Goal: Task Accomplishment & Management: Manage account settings

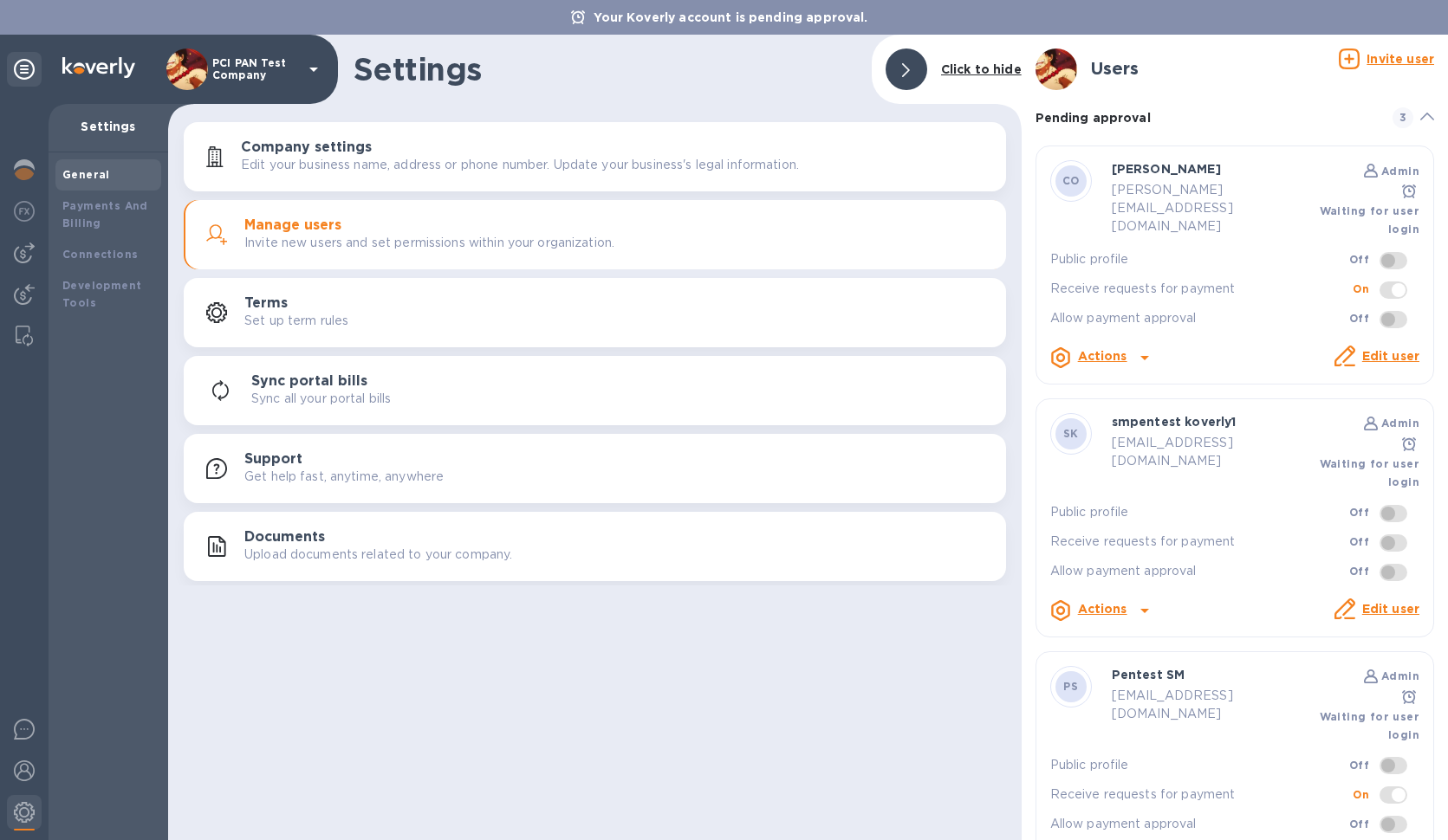
scroll to position [1141, 0]
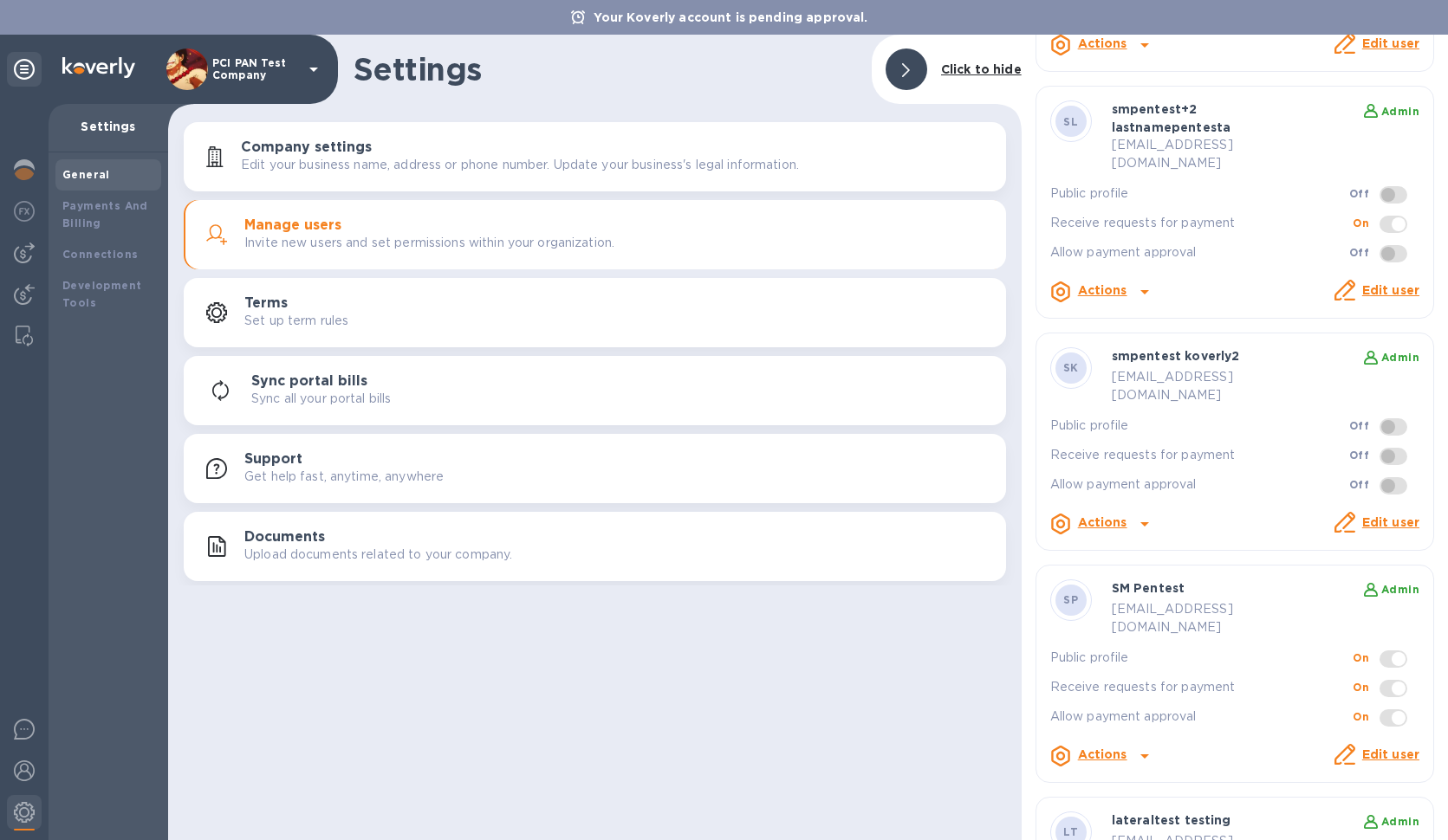
click at [1224, 733] on div at bounding box center [724, 420] width 1448 height 840
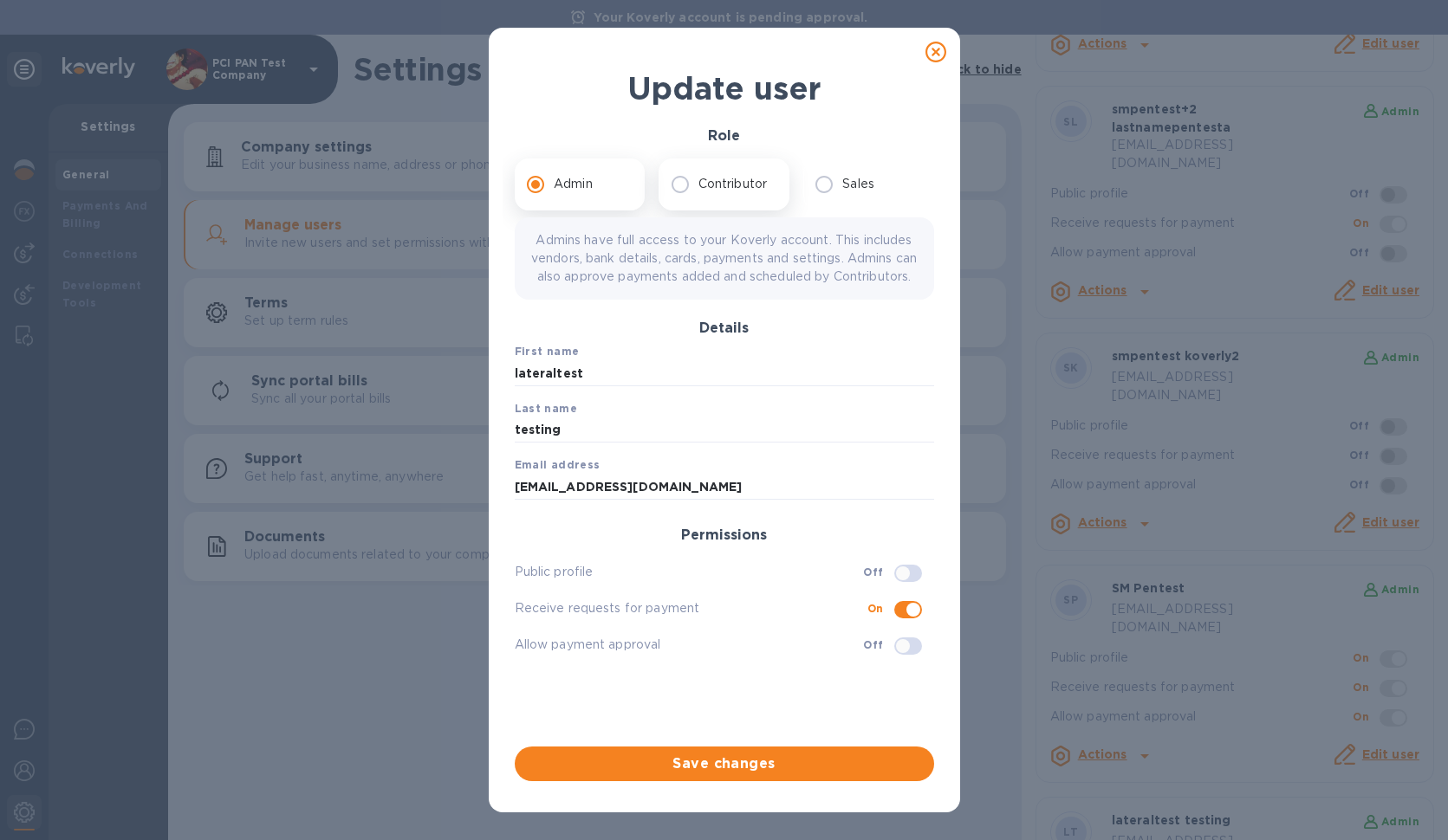
click at [726, 188] on p "Contributor" at bounding box center [732, 184] width 69 height 18
click at [698, 188] on input "Contributor" at bounding box center [679, 184] width 37 height 37
radio input "true"
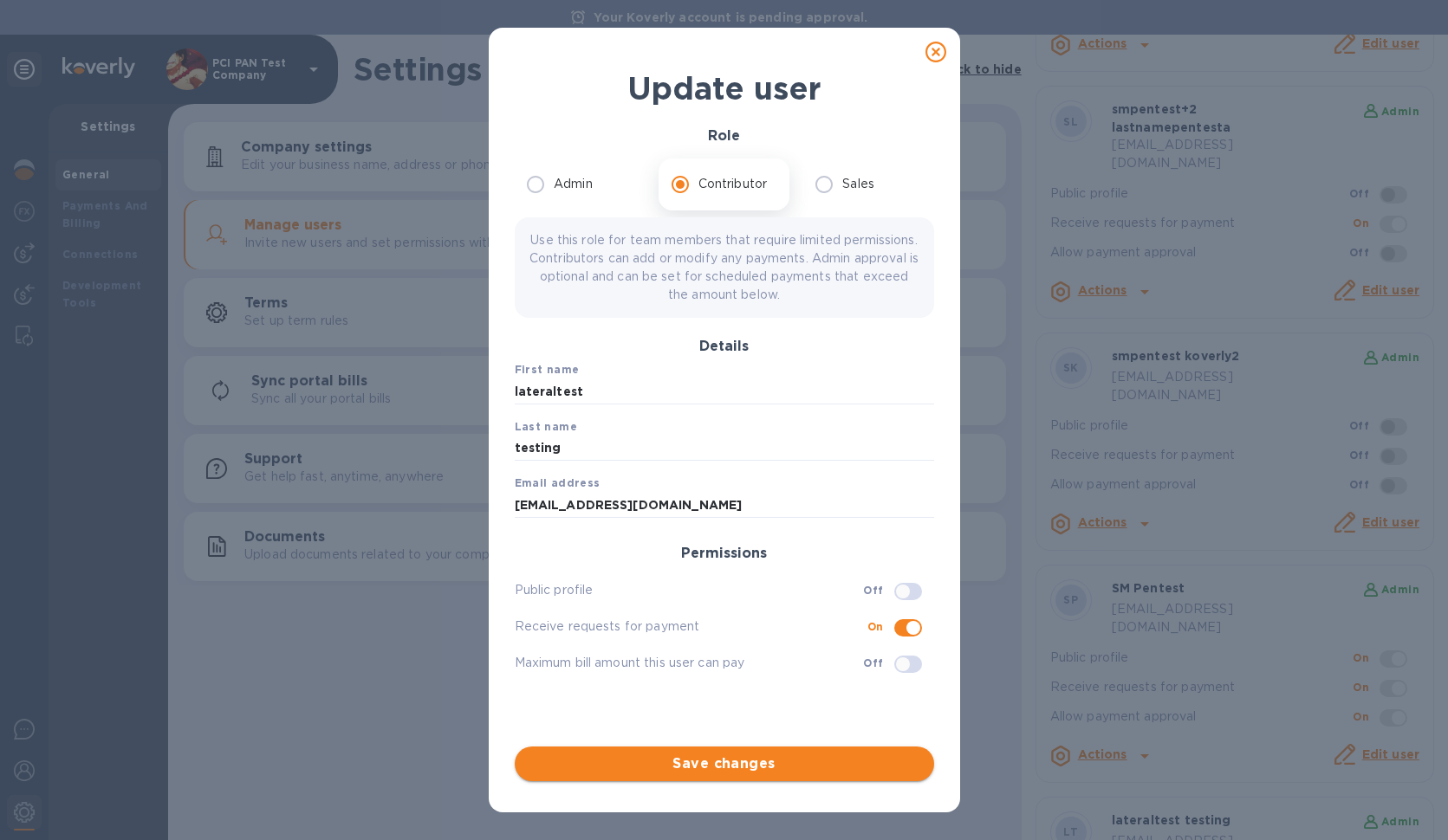
click at [803, 758] on span "Save changes" at bounding box center [724, 763] width 392 height 21
click at [540, 189] on input "Admin" at bounding box center [535, 184] width 37 height 37
radio input "true"
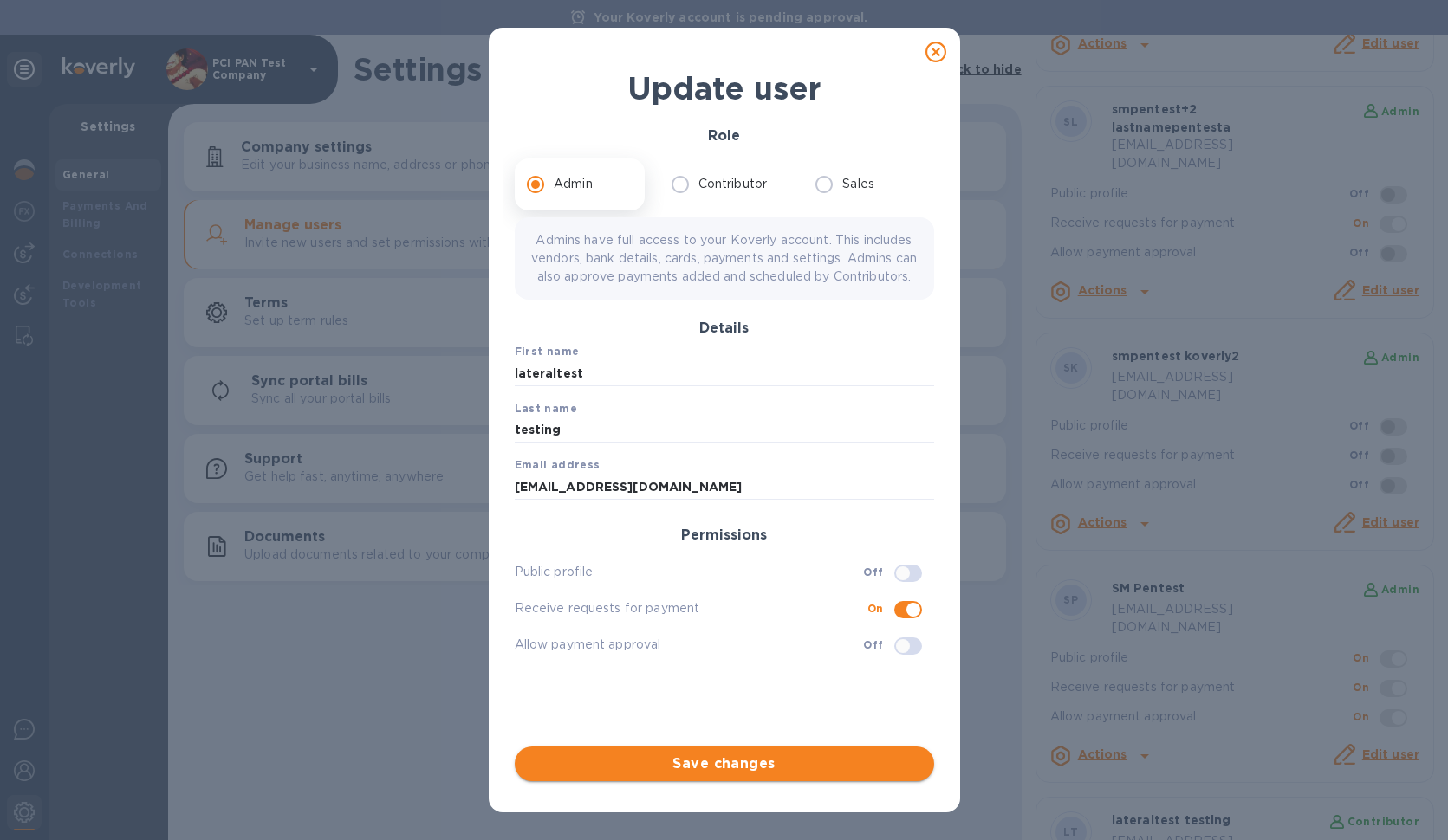
click at [675, 766] on span "Save changes" at bounding box center [724, 763] width 392 height 21
drag, startPoint x: 703, startPoint y: 195, endPoint x: 725, endPoint y: 321, distance: 127.9
click at [703, 195] on label "Contributor" at bounding box center [719, 184] width 115 height 37
click at [698, 195] on input "Contributor" at bounding box center [679, 184] width 37 height 37
radio input "true"
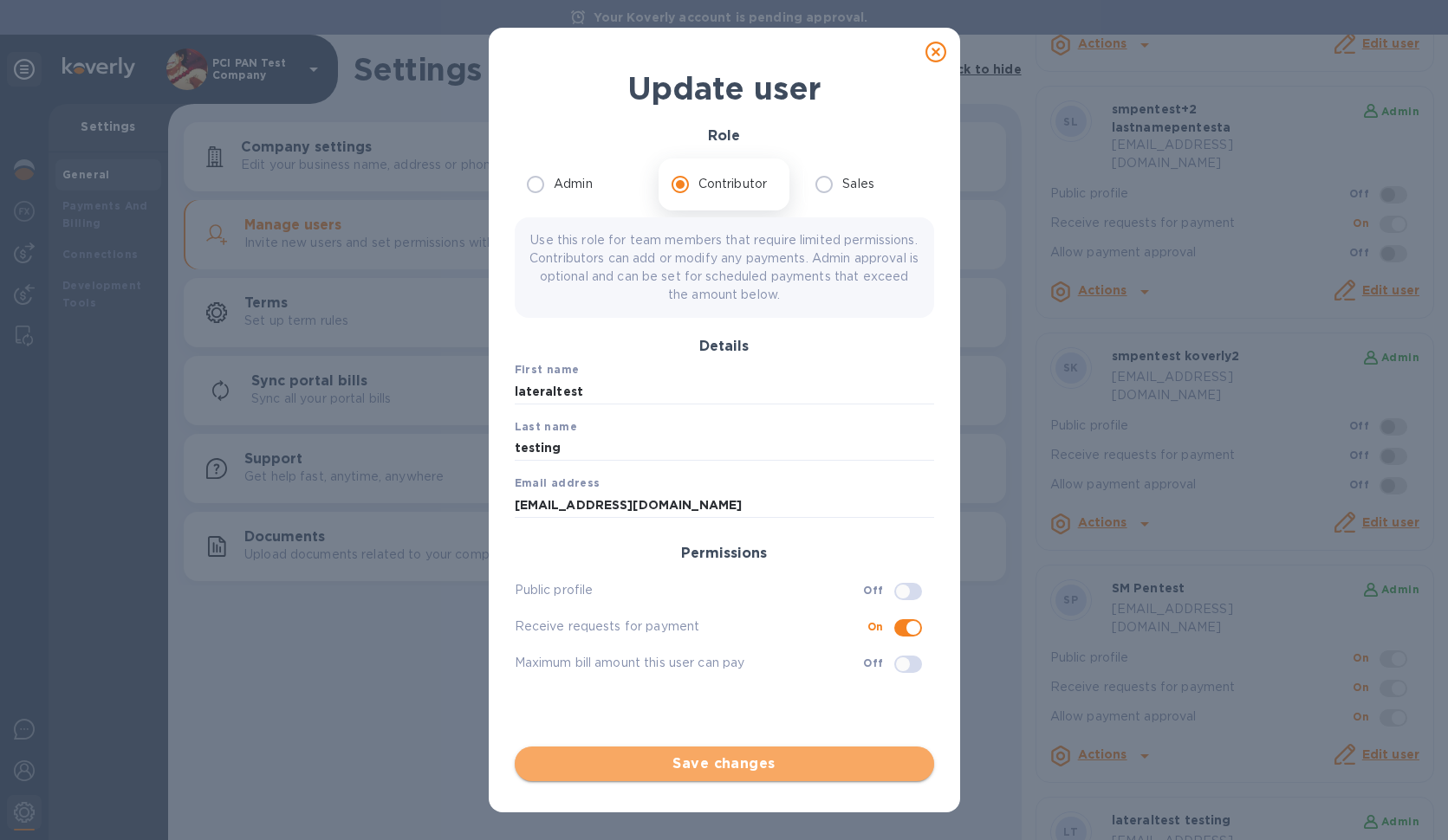
click at [749, 769] on span "Save changes" at bounding box center [724, 763] width 392 height 21
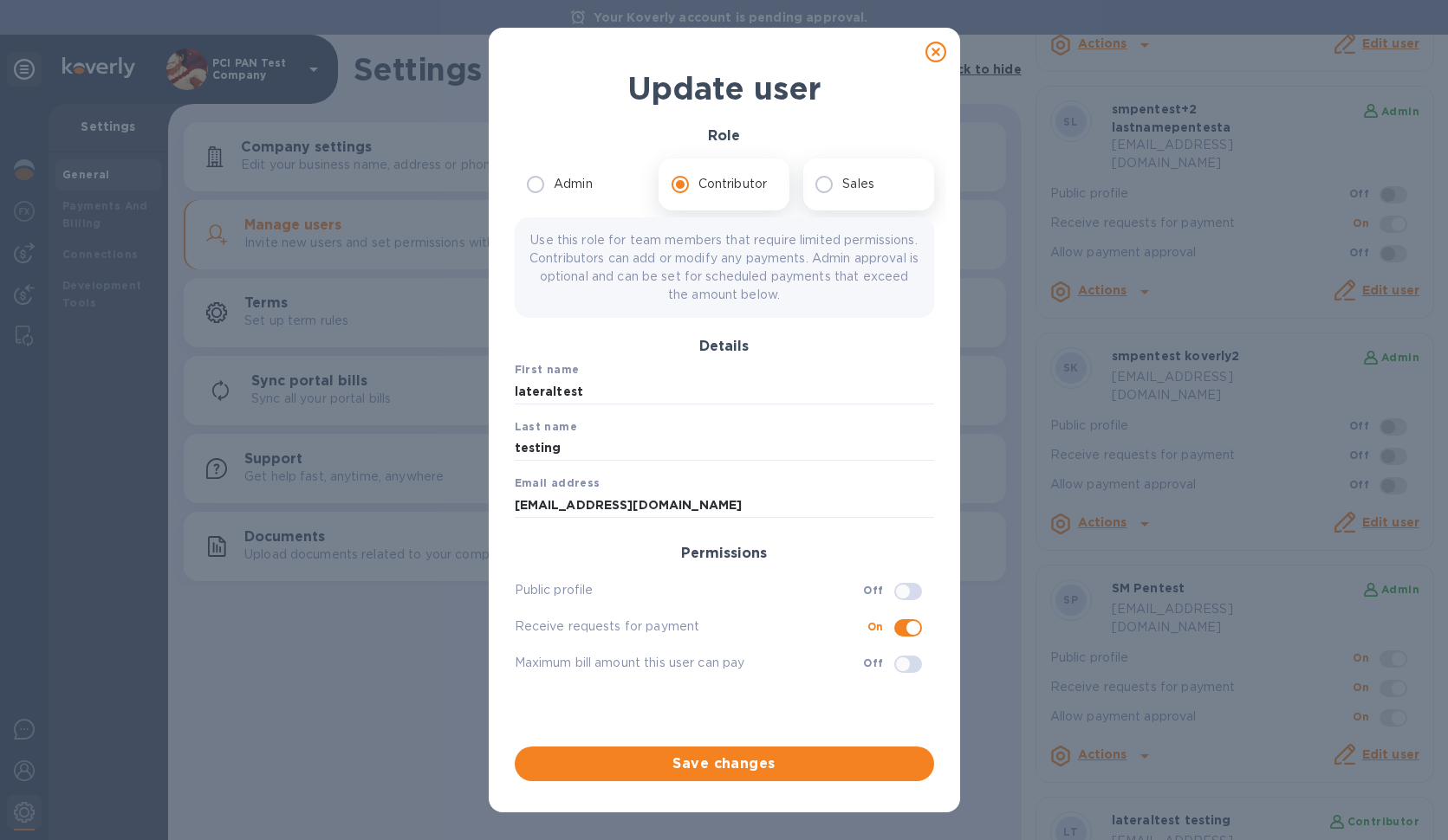
click at [856, 188] on p "Sales" at bounding box center [858, 184] width 32 height 18
click at [842, 188] on input "Sales" at bounding box center [824, 184] width 37 height 37
radio input "true"
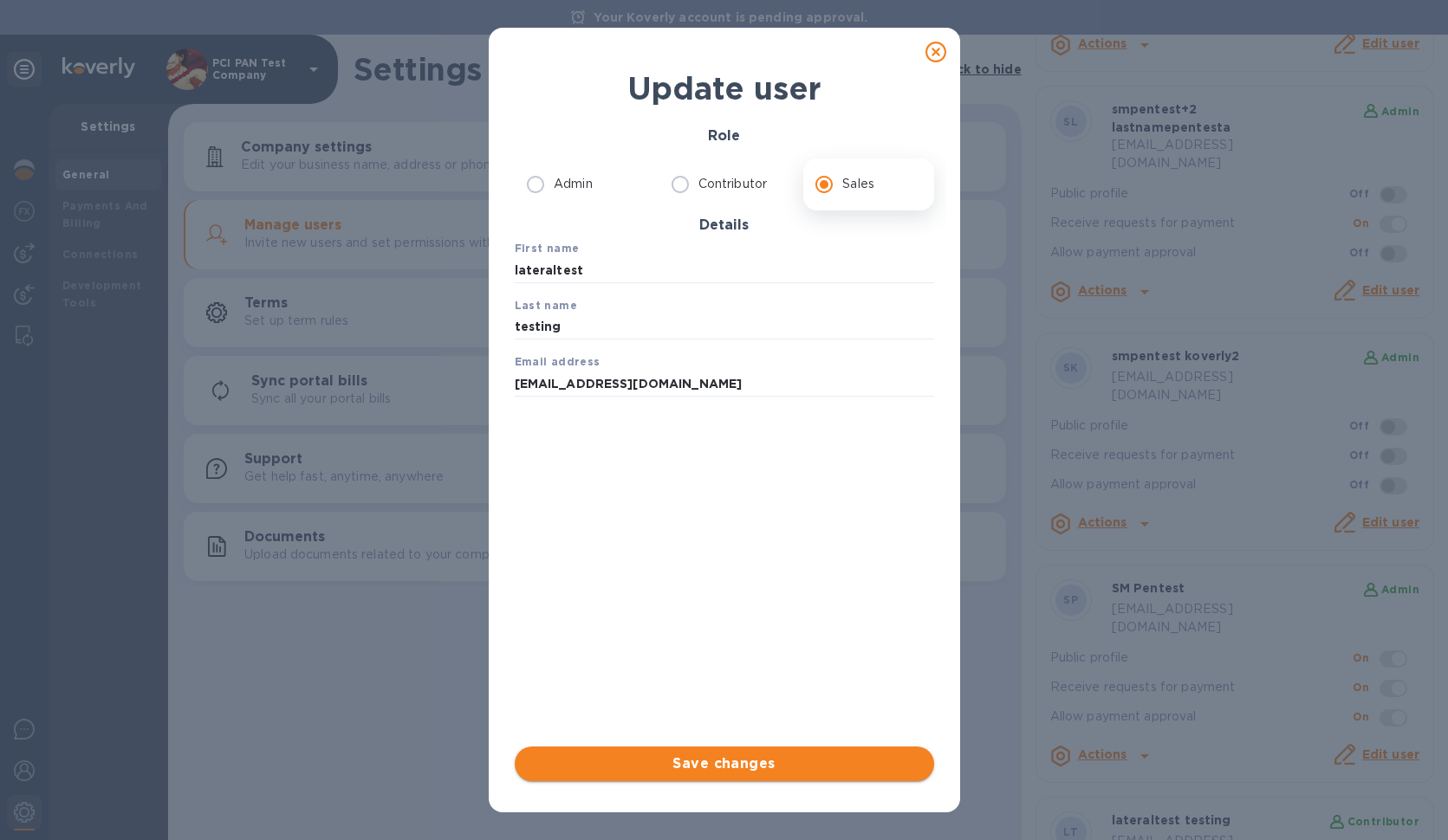
click at [845, 769] on span "Save changes" at bounding box center [724, 763] width 392 height 21
click at [82, 251] on div "Update user Role Admin Contributor Sales Details First name lateraltest Last na…" at bounding box center [724, 420] width 1448 height 840
click at [941, 56] on icon at bounding box center [935, 52] width 21 height 21
radio input "true"
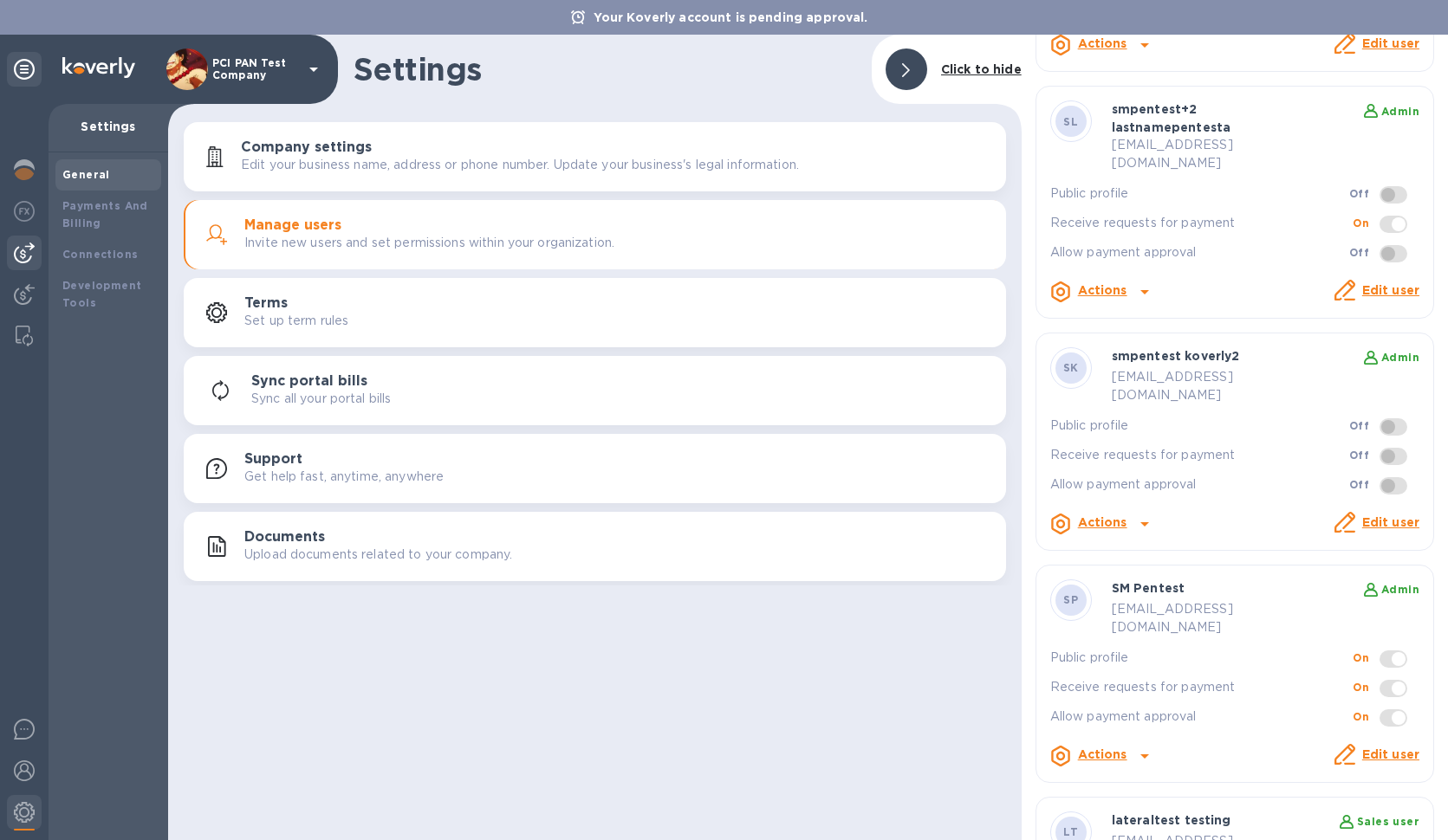
click at [25, 249] on img at bounding box center [24, 253] width 21 height 21
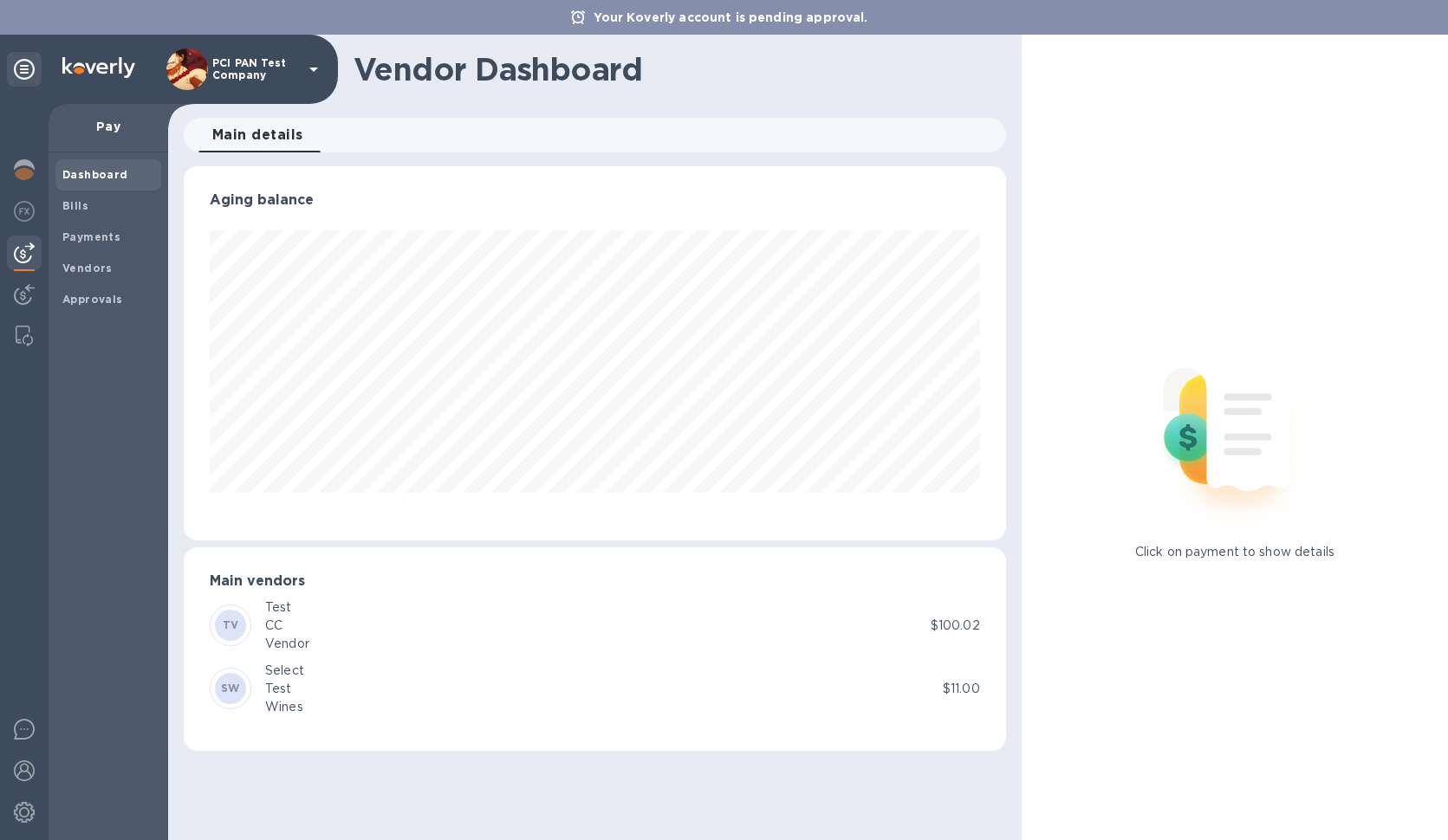
scroll to position [374, 821]
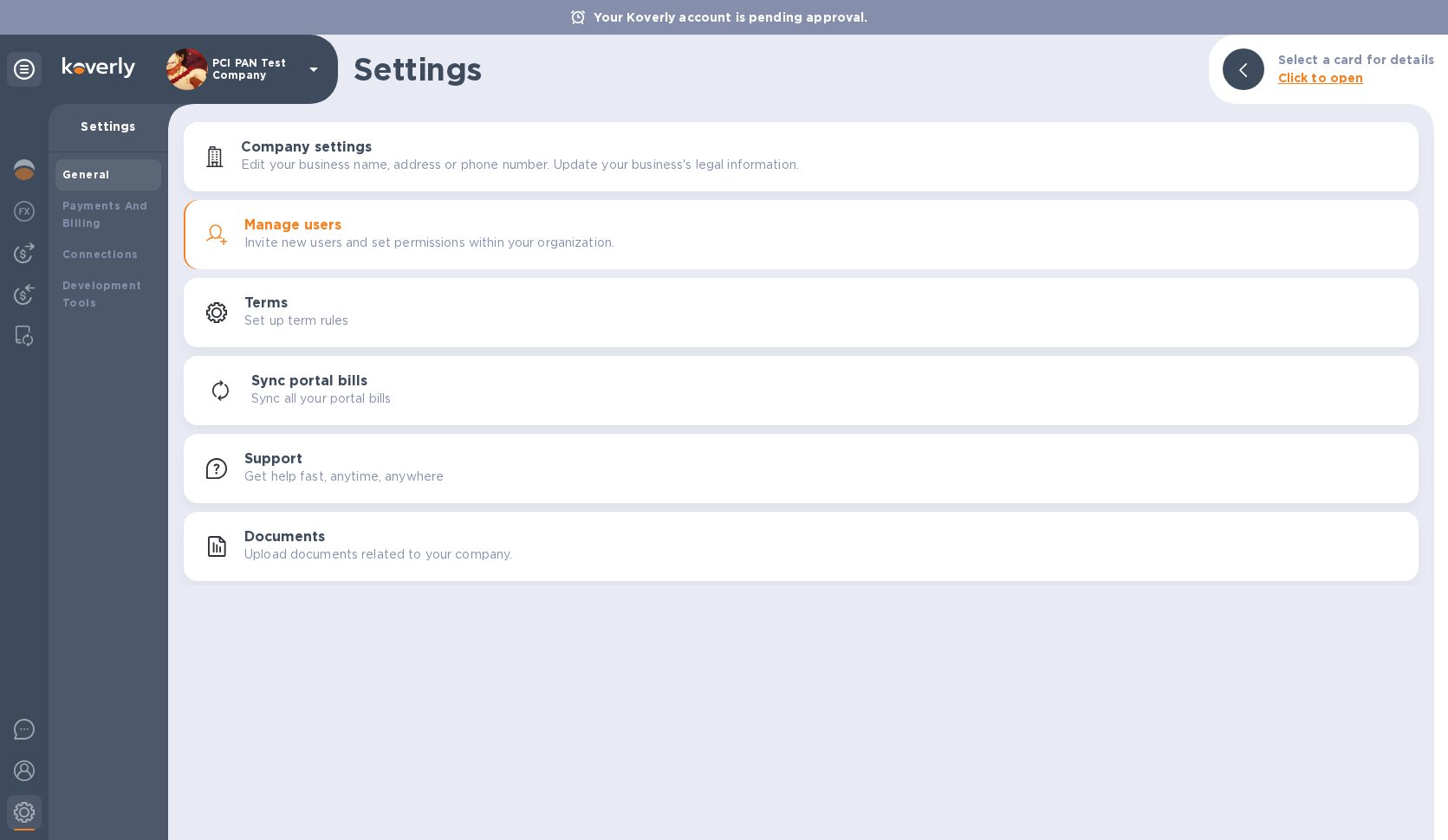
click at [395, 241] on p "Invite new users and set permissions within your organization." at bounding box center [429, 243] width 370 height 18
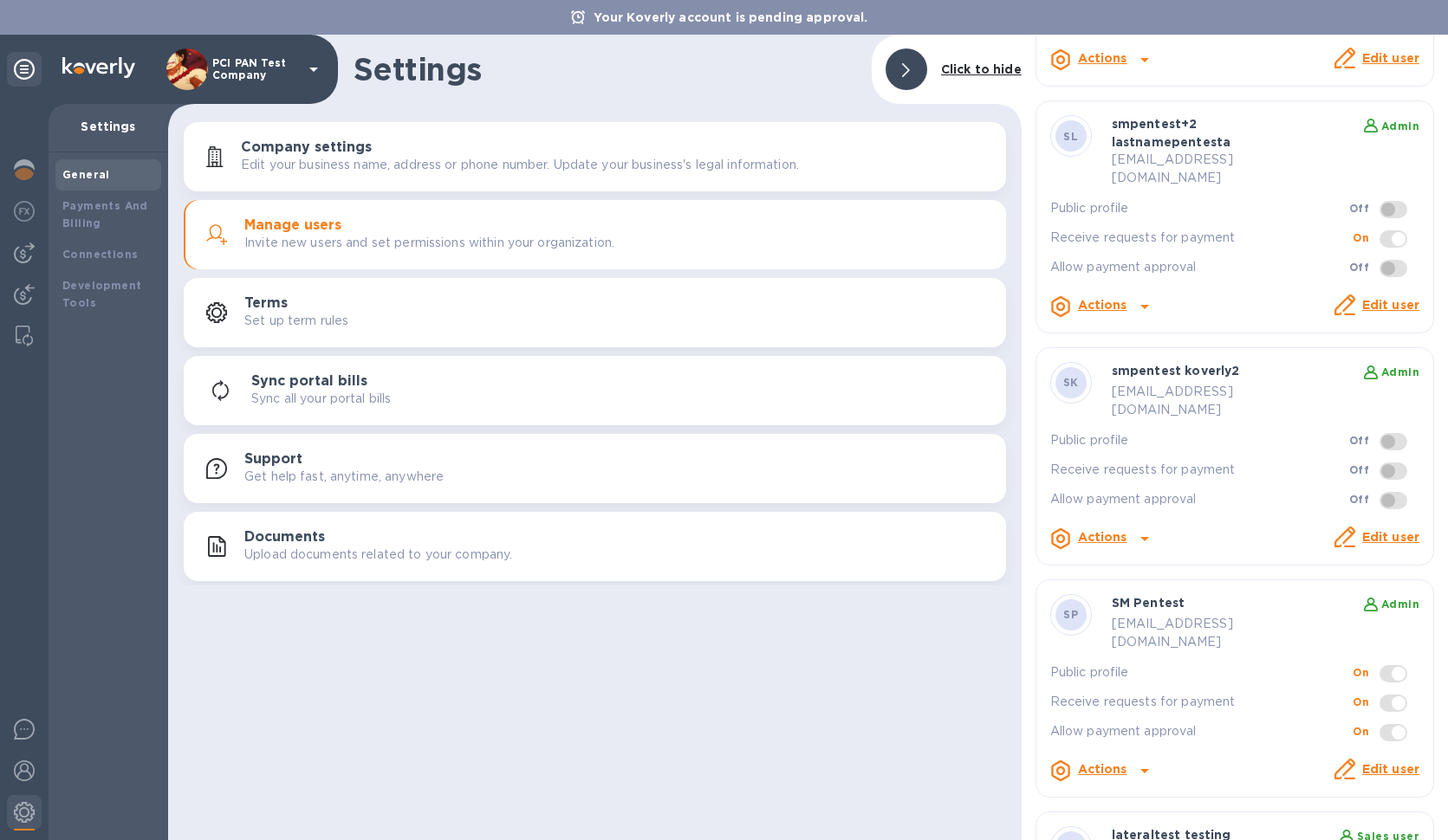
scroll to position [1141, 0]
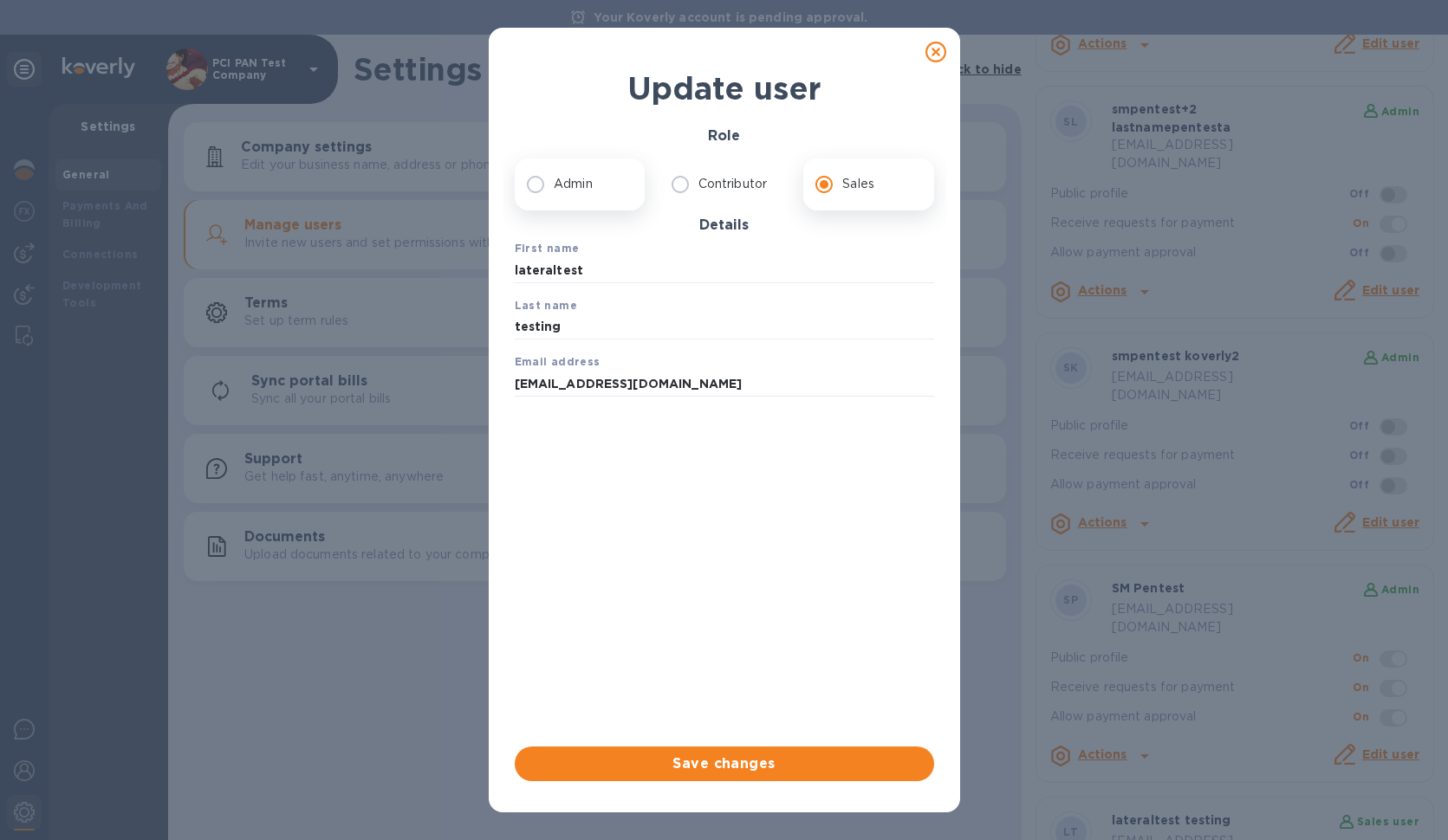
click at [584, 180] on p "Admin" at bounding box center [573, 184] width 39 height 18
click at [553, 180] on input "Admin" at bounding box center [535, 184] width 37 height 37
radio input "true"
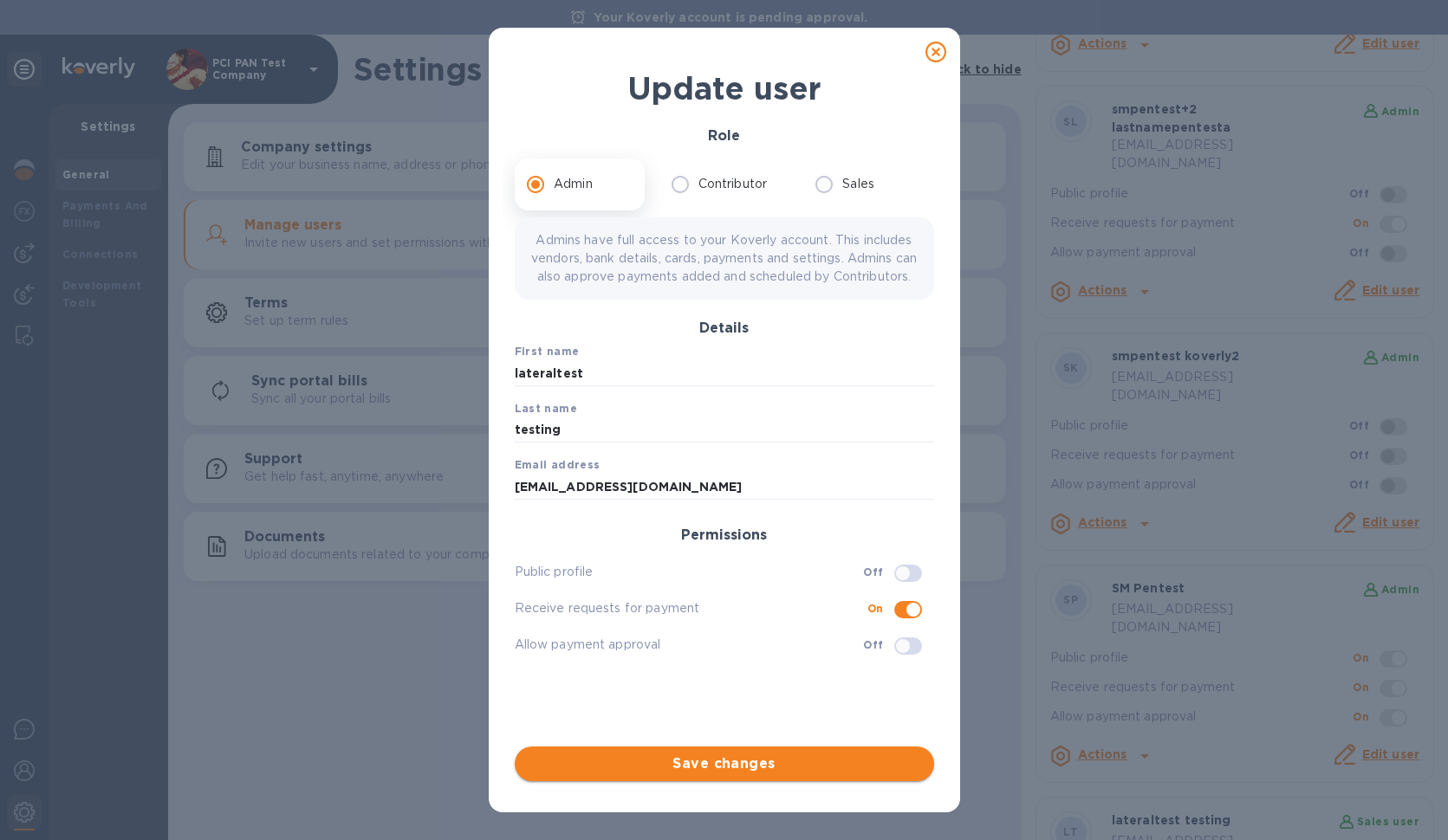
click at [703, 749] on button "Save changes" at bounding box center [724, 764] width 420 height 35
click at [790, 766] on span "Save changes" at bounding box center [724, 763] width 392 height 21
click at [942, 58] on icon at bounding box center [935, 52] width 21 height 21
checkbox input "false"
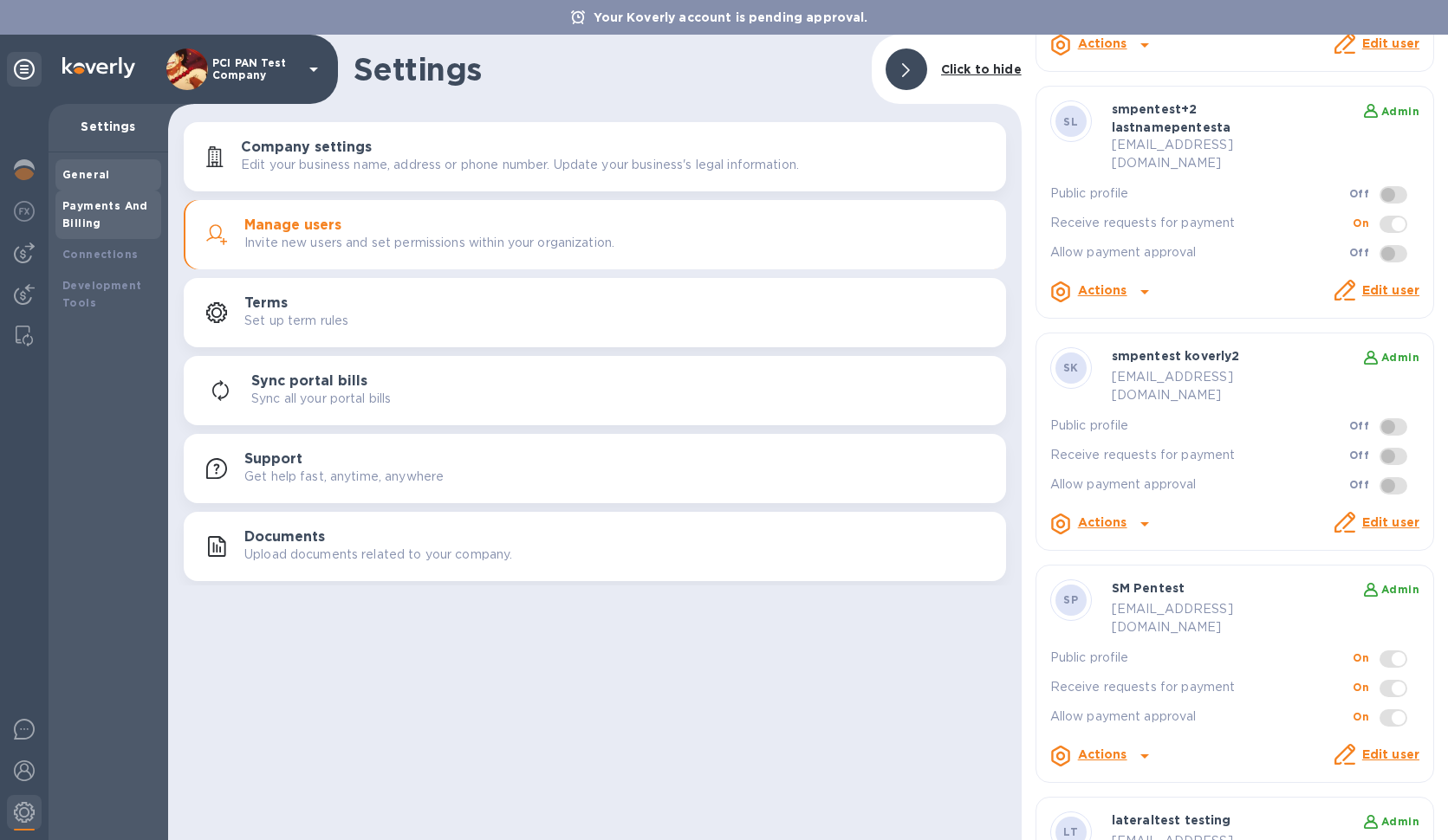
click at [96, 224] on b "Payments And Billing" at bounding box center [105, 214] width 86 height 30
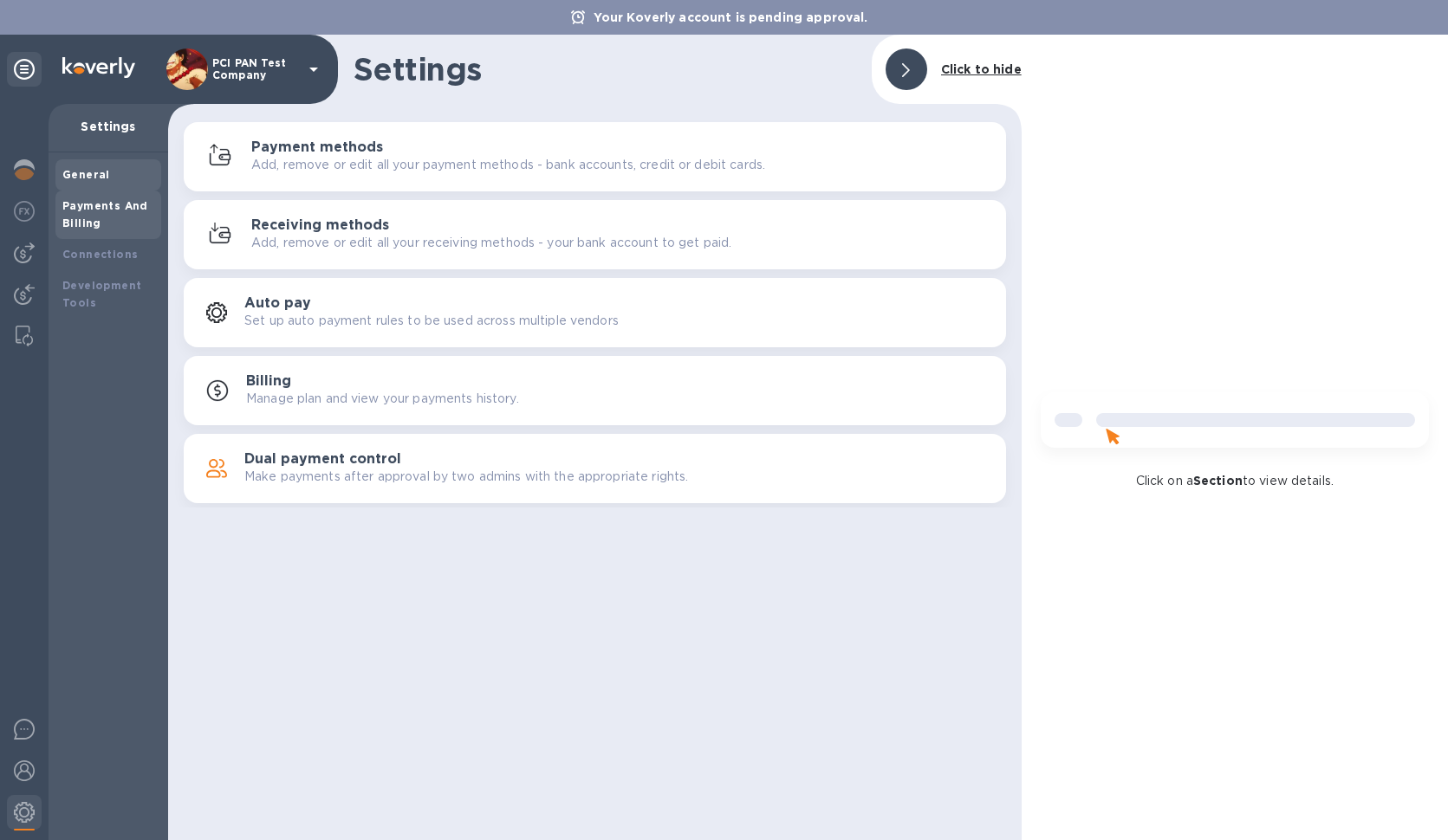
click at [89, 177] on b "General" at bounding box center [86, 174] width 47 height 13
